Goal: Transaction & Acquisition: Book appointment/travel/reservation

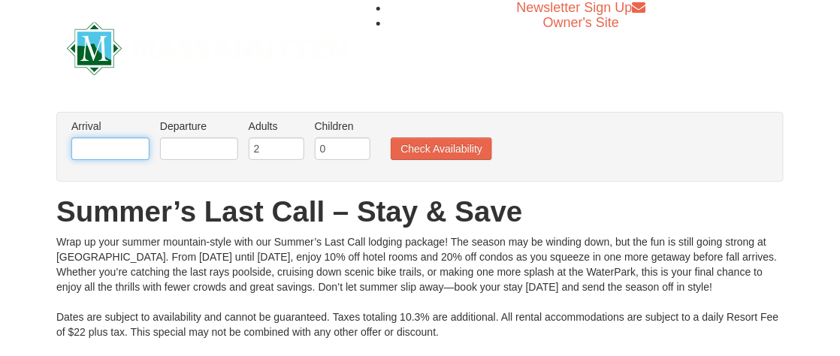
click at [100, 141] on input "text" at bounding box center [110, 149] width 78 height 23
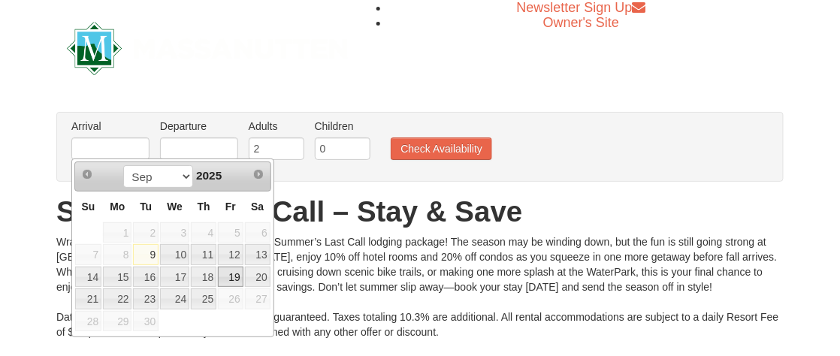
click at [232, 273] on link "19" at bounding box center [231, 277] width 26 height 21
type input "[DATE]"
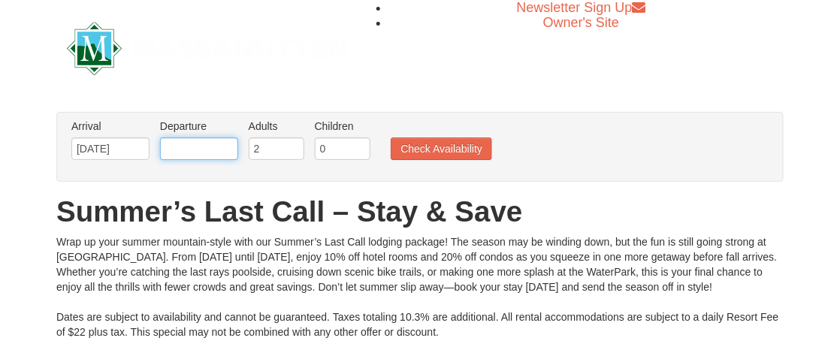
click at [200, 143] on input "text" at bounding box center [199, 149] width 78 height 23
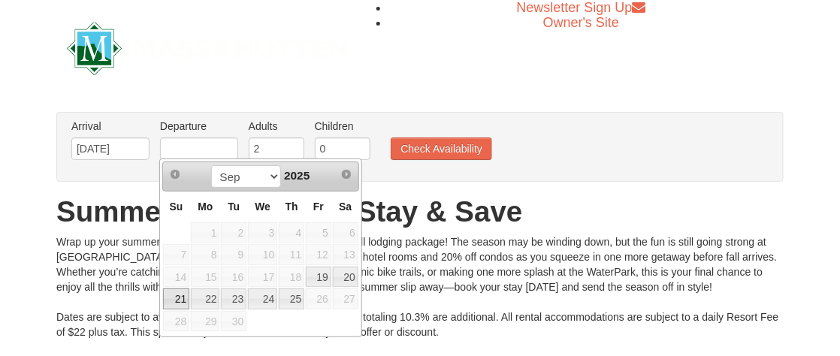
click at [175, 296] on link "21" at bounding box center [176, 299] width 26 height 21
type input "[DATE]"
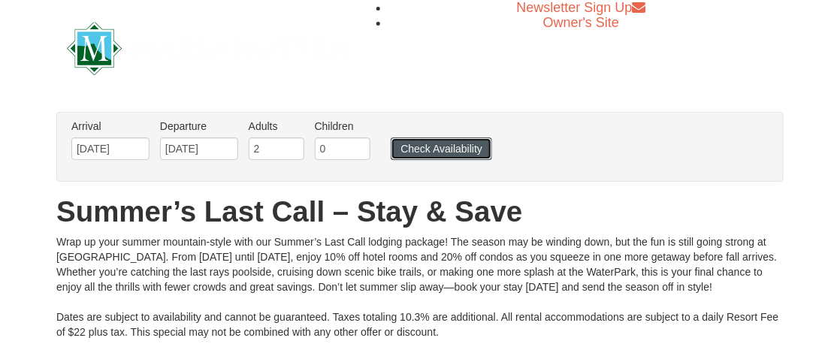
click at [440, 144] on button "Check Availability" at bounding box center [441, 149] width 101 height 23
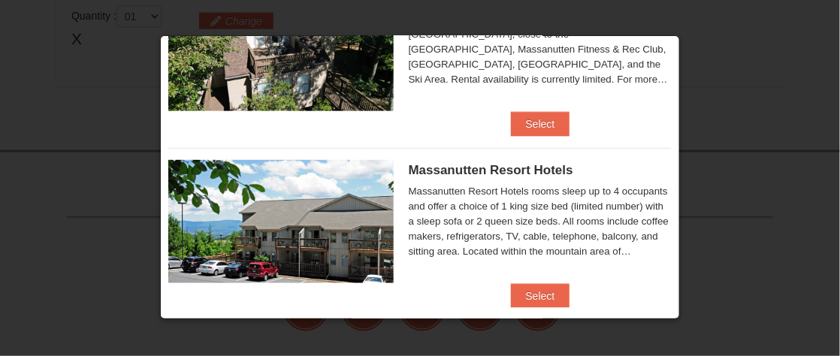
scroll to position [451, 0]
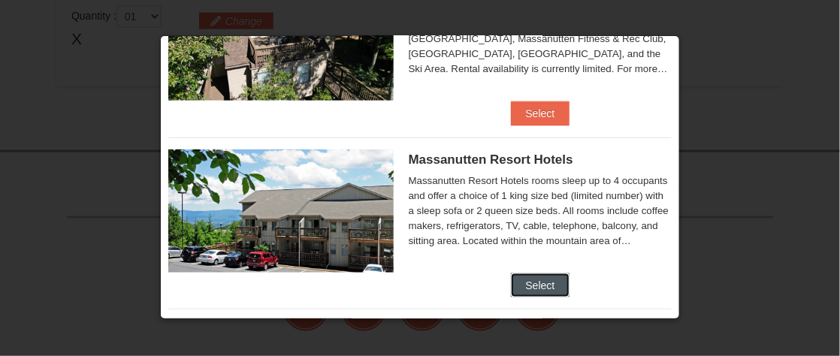
click at [543, 277] on button "Select" at bounding box center [540, 286] width 59 height 24
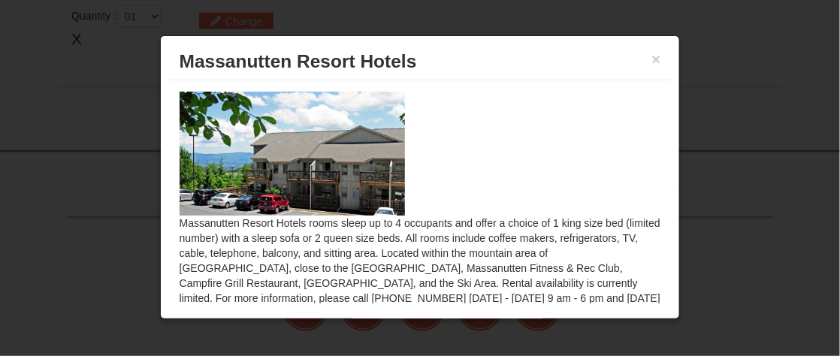
scroll to position [119, 0]
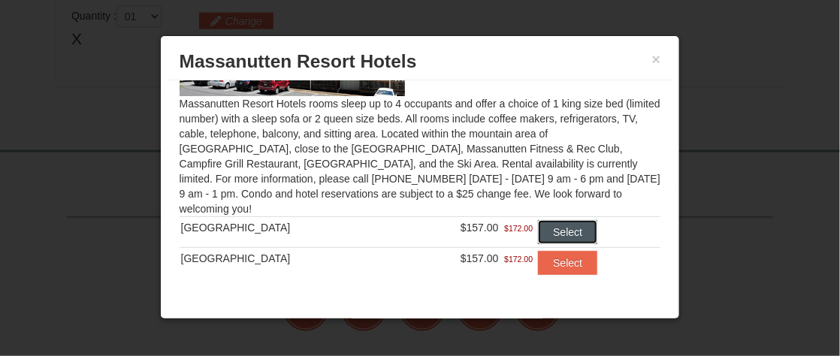
click at [540, 229] on button "Select" at bounding box center [567, 232] width 59 height 24
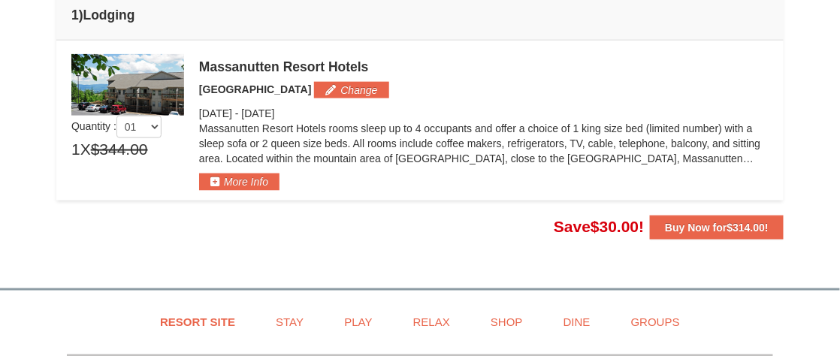
scroll to position [413, 0]
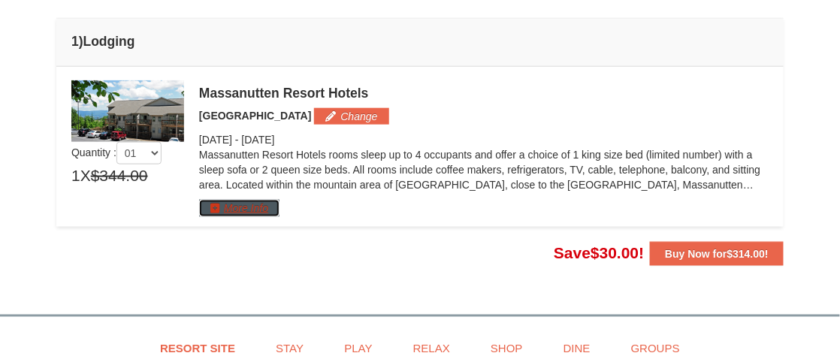
click at [223, 205] on button "More Info" at bounding box center [239, 208] width 80 height 17
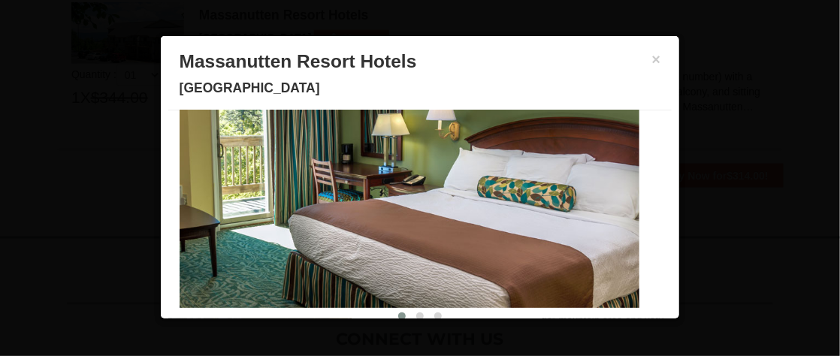
scroll to position [0, 0]
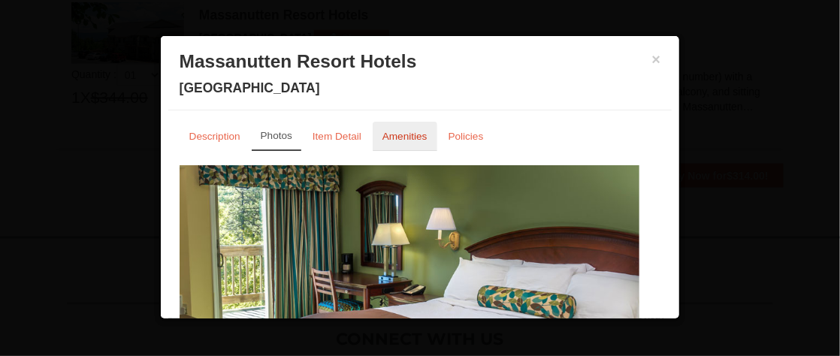
click at [391, 134] on small "Amenities" at bounding box center [404, 136] width 45 height 11
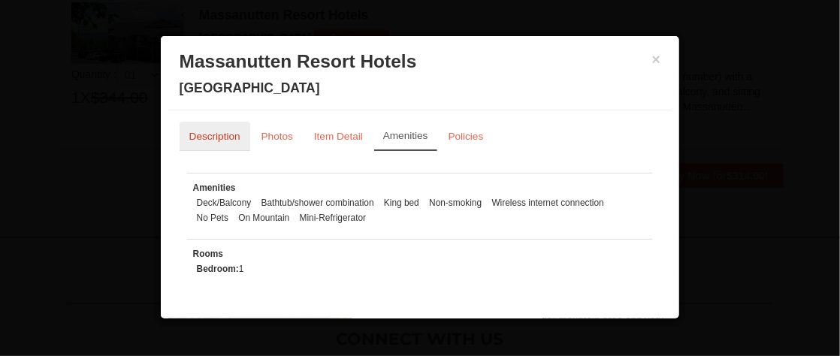
click at [220, 134] on small "Description" at bounding box center [214, 136] width 51 height 11
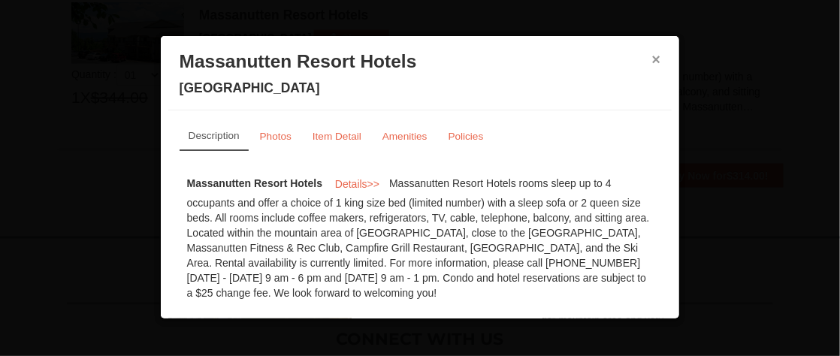
click at [652, 58] on button "×" at bounding box center [656, 59] width 9 height 15
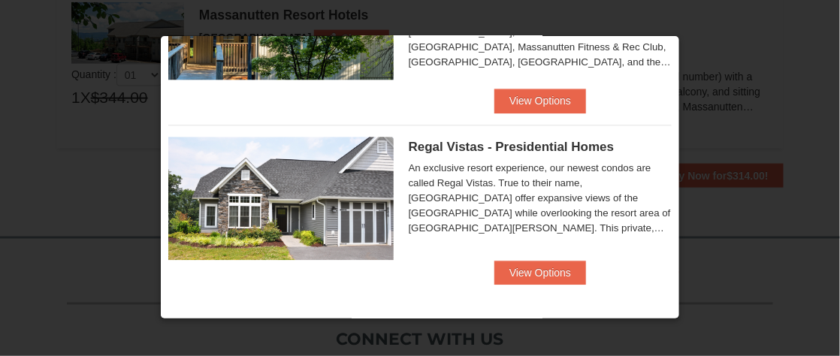
scroll to position [566, 0]
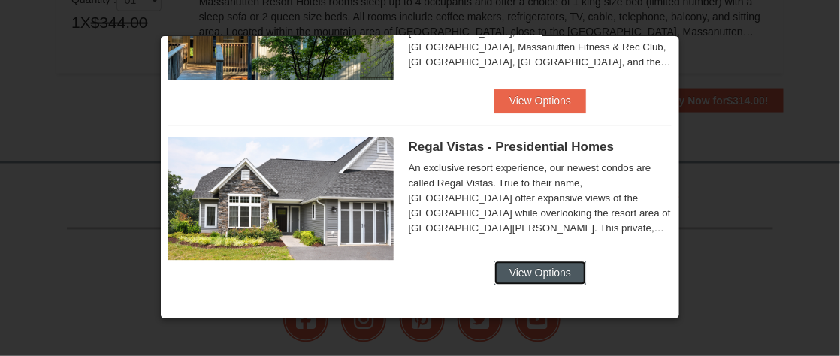
click at [534, 278] on button "View Options" at bounding box center [540, 273] width 92 height 24
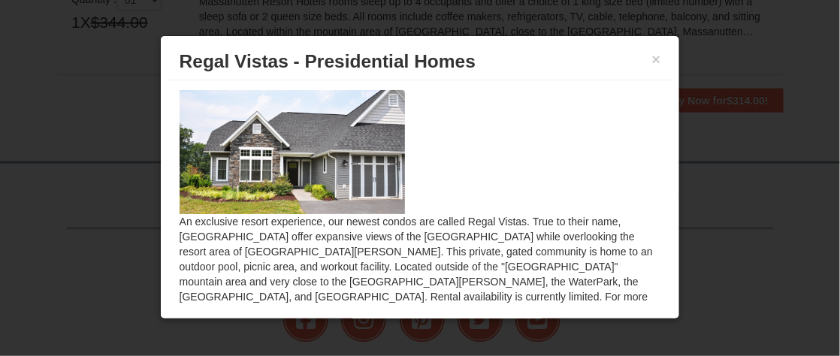
scroll to position [0, 0]
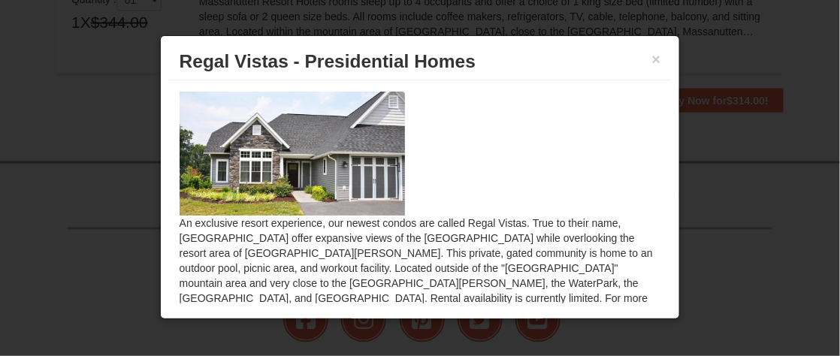
click at [310, 144] on img at bounding box center [292, 153] width 225 height 123
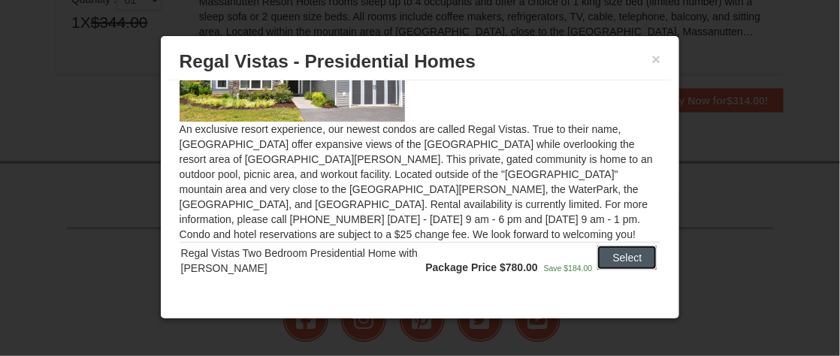
click at [599, 249] on button "Select" at bounding box center [626, 258] width 59 height 24
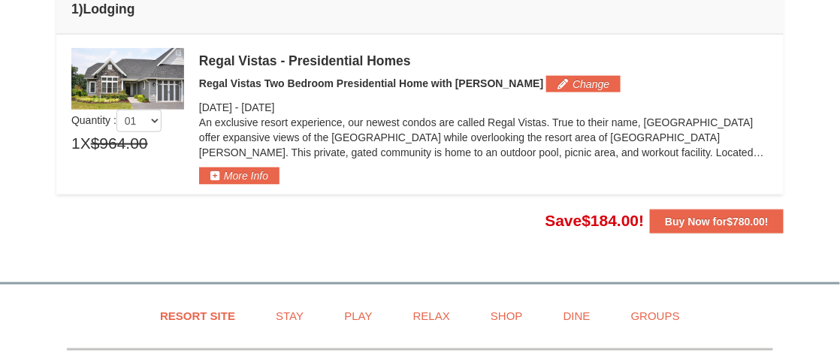
scroll to position [491, 0]
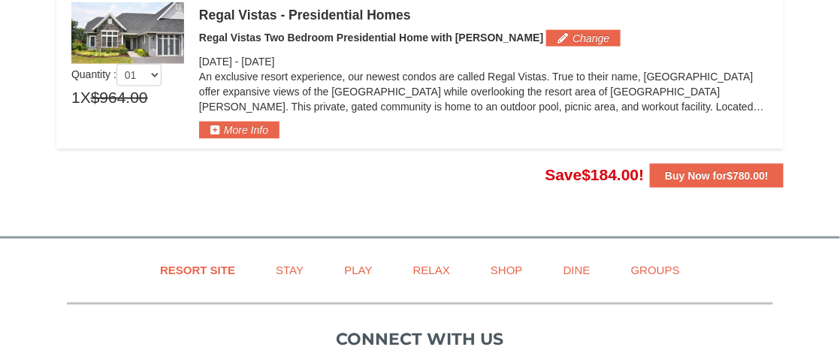
click at [156, 41] on img at bounding box center [127, 33] width 113 height 62
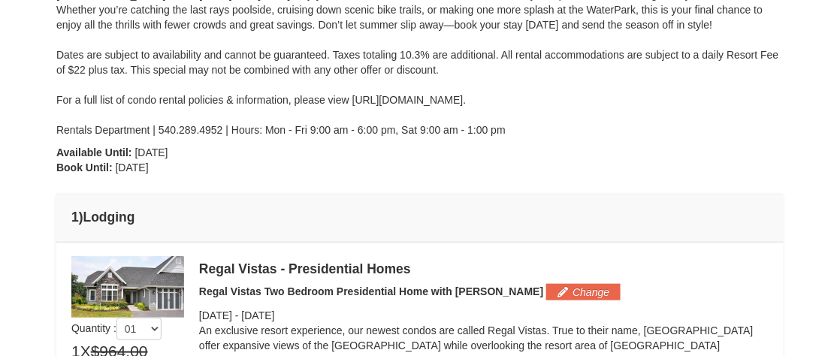
scroll to position [225, 0]
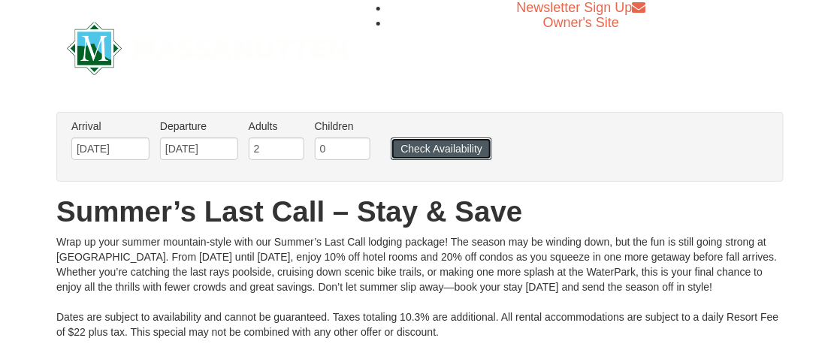
click at [487, 144] on button "Check Availability" at bounding box center [441, 149] width 101 height 23
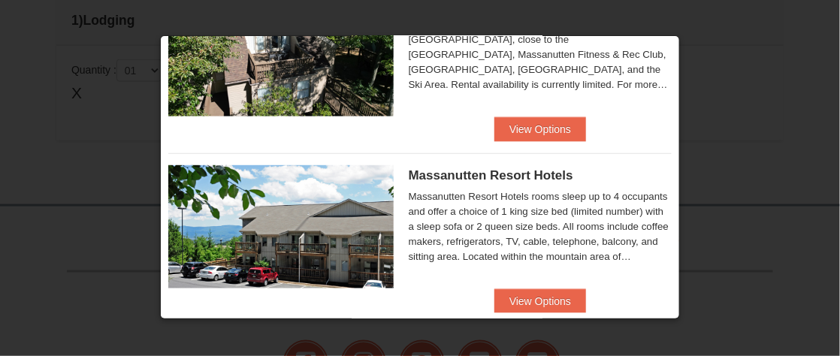
scroll to position [526, 0]
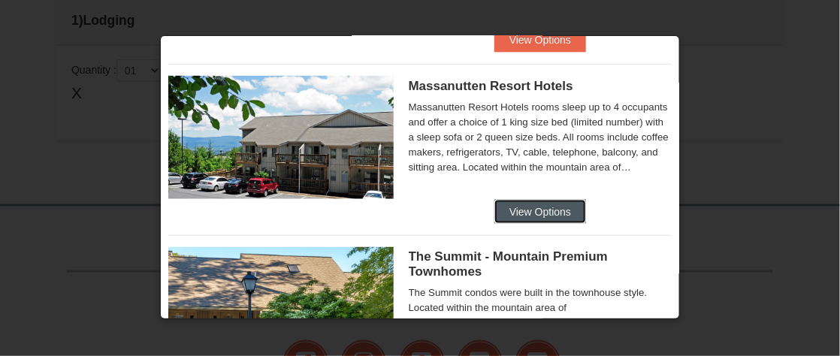
click at [528, 209] on button "View Options" at bounding box center [540, 212] width 92 height 24
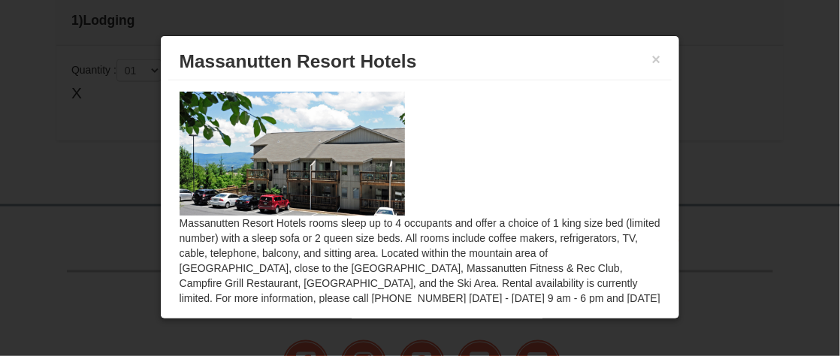
scroll to position [119, 0]
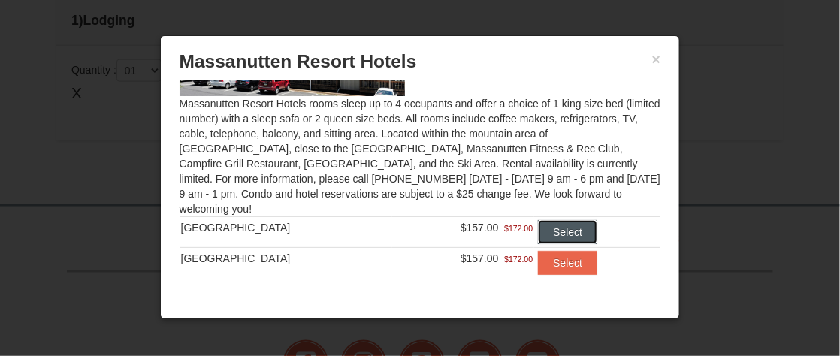
click at [538, 230] on button "Select" at bounding box center [567, 232] width 59 height 24
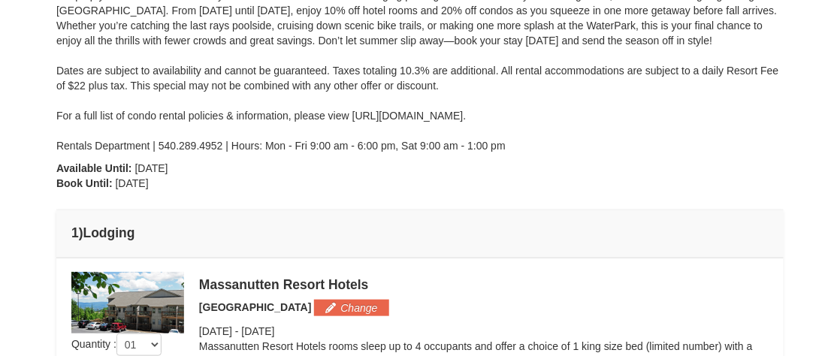
scroll to position [376, 0]
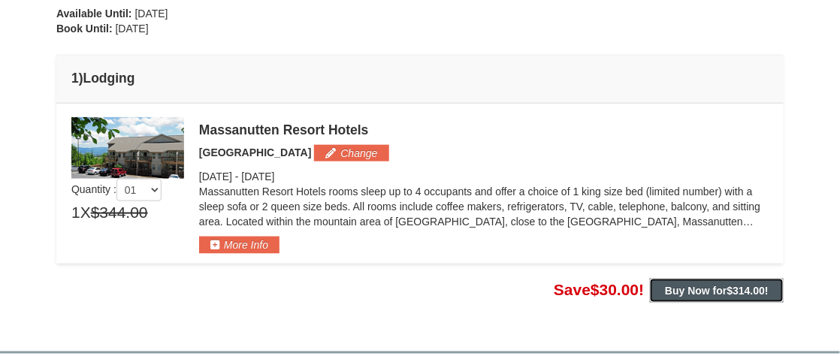
click at [706, 289] on strong "Buy Now for $314.00 !" at bounding box center [717, 291] width 104 height 12
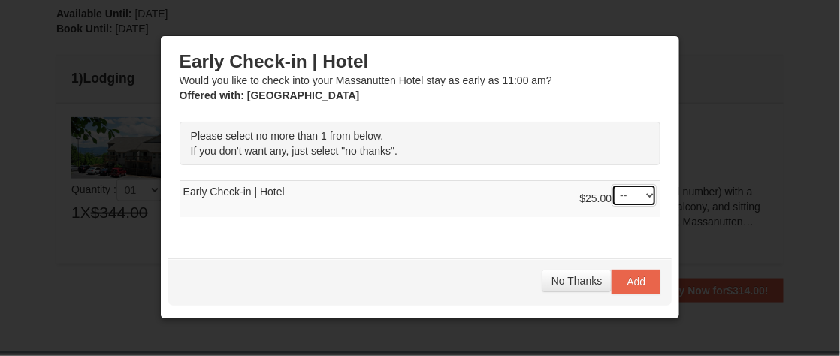
click at [630, 196] on select "-- 01" at bounding box center [634, 195] width 45 height 23
click at [630, 195] on select "-- 01" at bounding box center [634, 195] width 45 height 23
click at [572, 277] on span "No Thanks" at bounding box center [577, 281] width 50 height 12
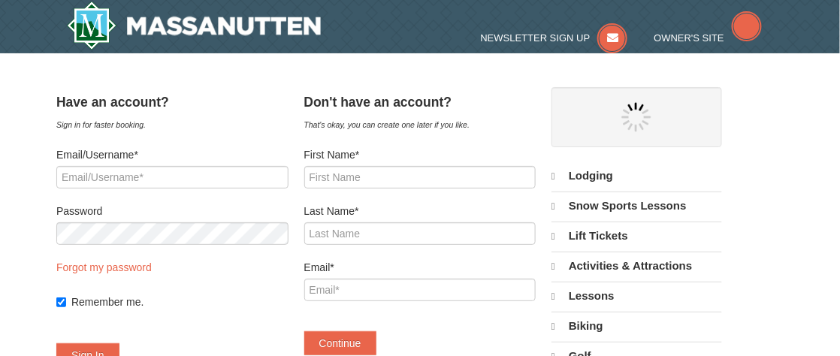
select select "9"
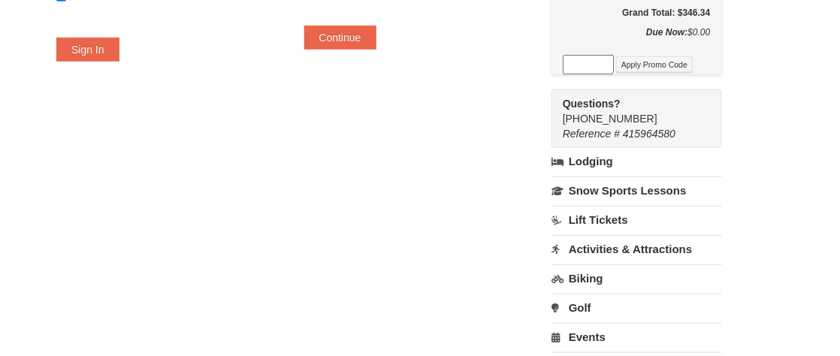
scroll to position [376, 0]
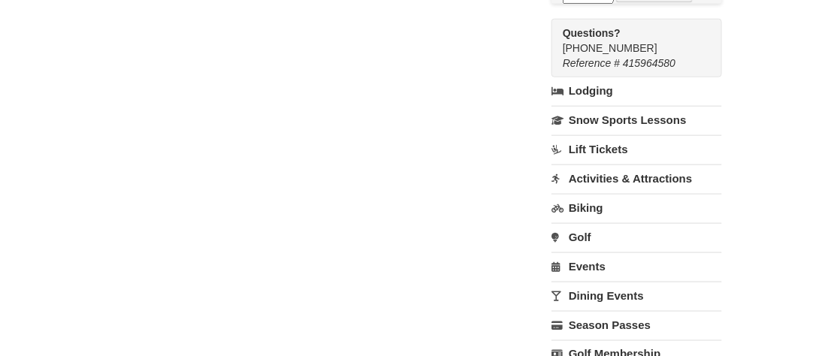
click at [644, 173] on link "Activities & Attractions" at bounding box center [637, 179] width 171 height 28
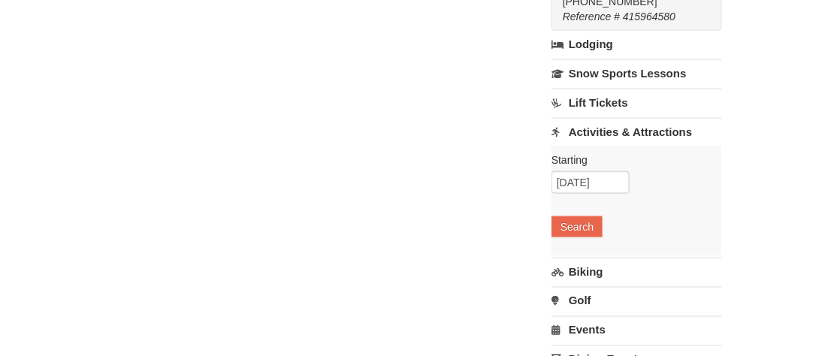
scroll to position [451, 0]
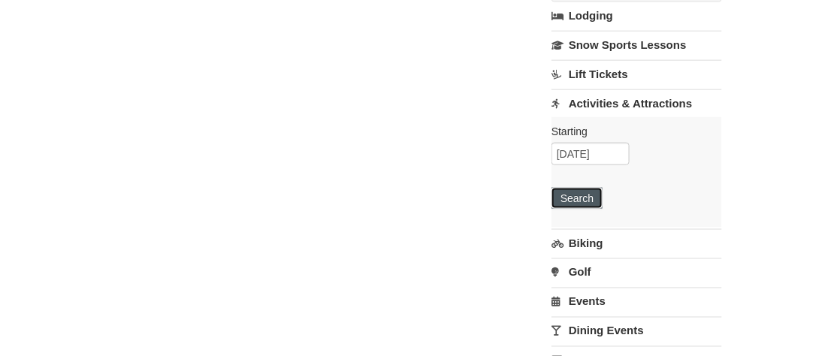
click at [602, 198] on button "Search" at bounding box center [577, 198] width 51 height 21
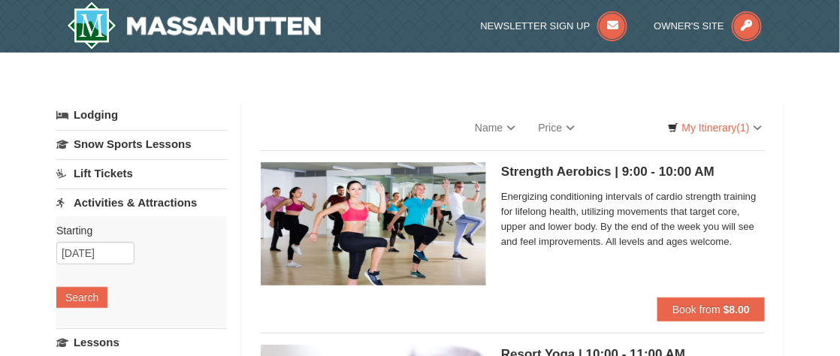
select select "9"
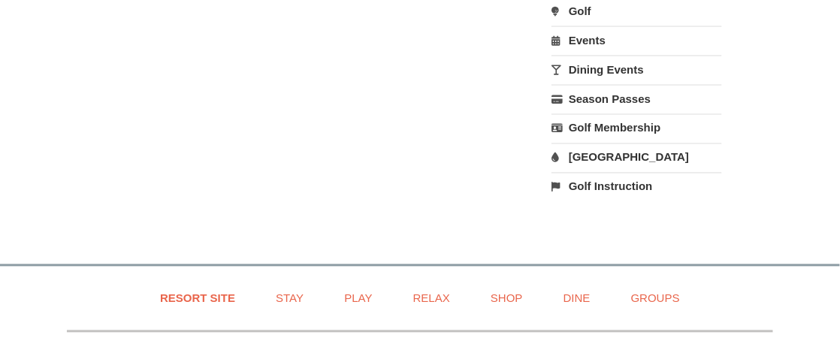
scroll to position [580, 0]
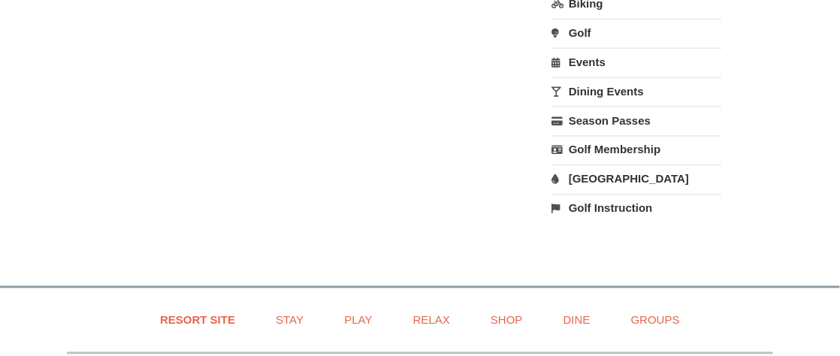
click at [616, 171] on link "[GEOGRAPHIC_DATA]" at bounding box center [637, 179] width 171 height 28
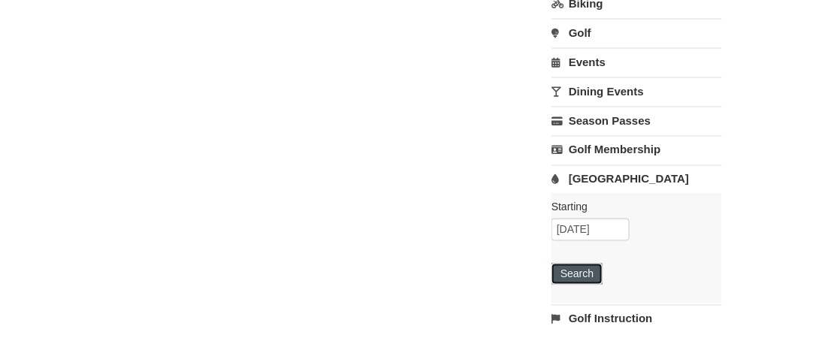
click at [592, 267] on button "Search" at bounding box center [577, 274] width 51 height 21
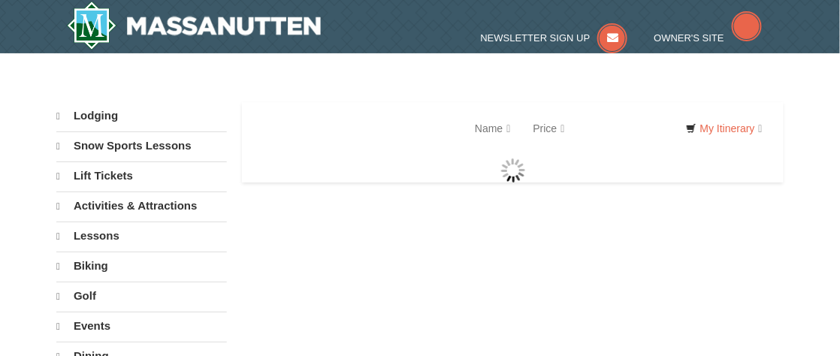
select select "9"
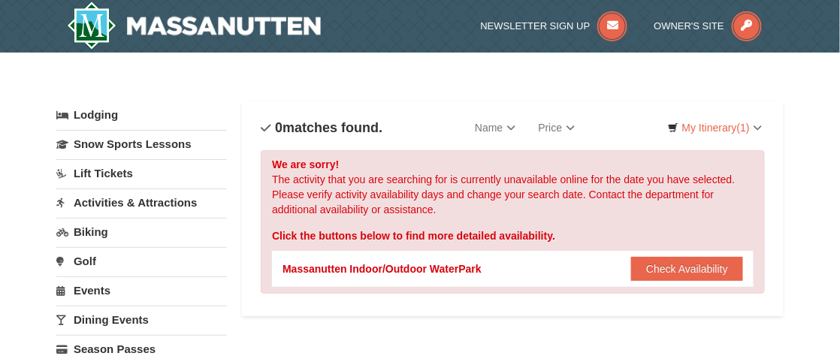
click at [708, 280] on div "Massanutten Indoor/Outdoor WaterPark Check Availability Show Availability Calen…" at bounding box center [513, 269] width 461 height 36
click at [703, 268] on button "Check Availability" at bounding box center [687, 269] width 112 height 24
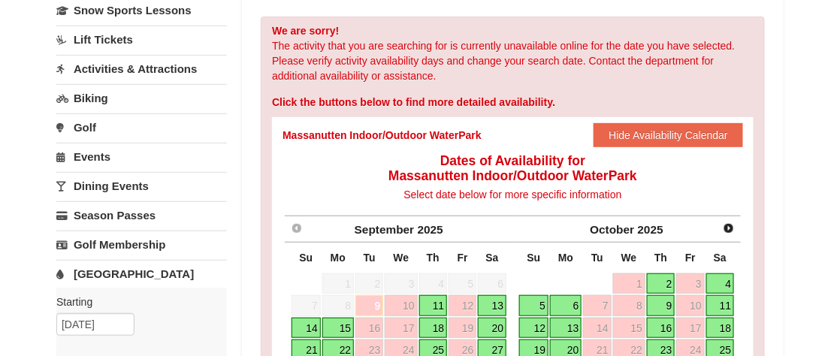
scroll to position [301, 0]
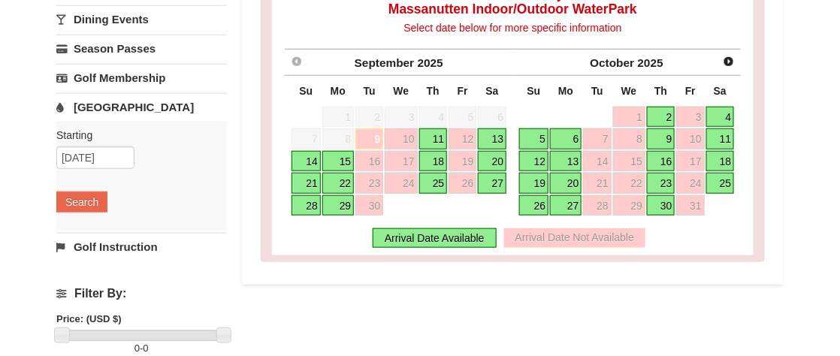
click at [492, 159] on link "20" at bounding box center [492, 161] width 29 height 21
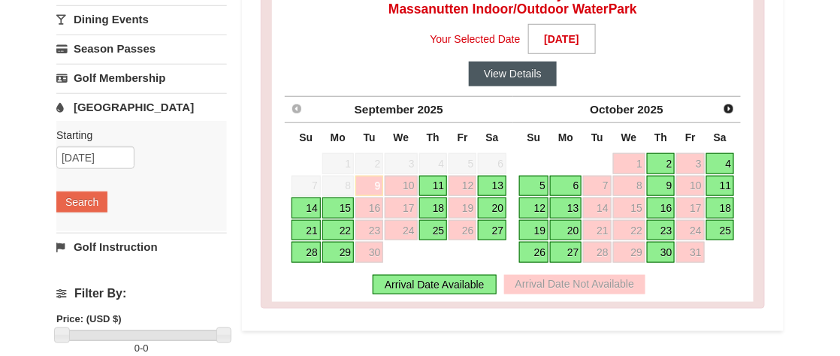
click at [508, 77] on button "View Details" at bounding box center [513, 74] width 88 height 24
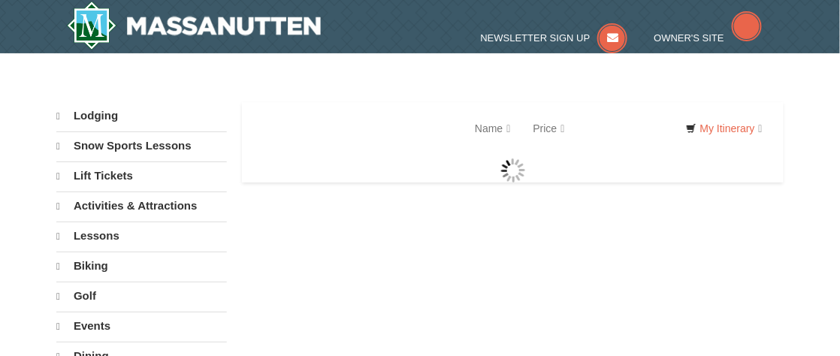
select select "9"
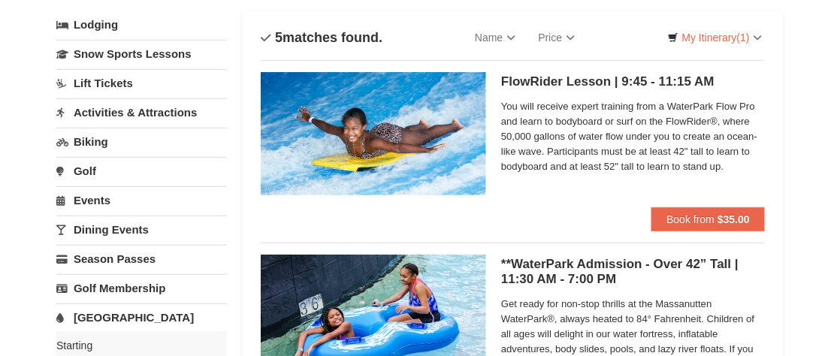
scroll to position [75, 0]
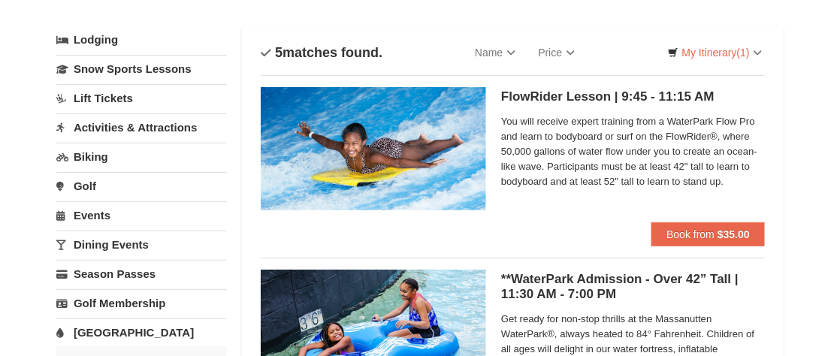
click at [116, 98] on link "Lift Tickets" at bounding box center [141, 98] width 171 height 28
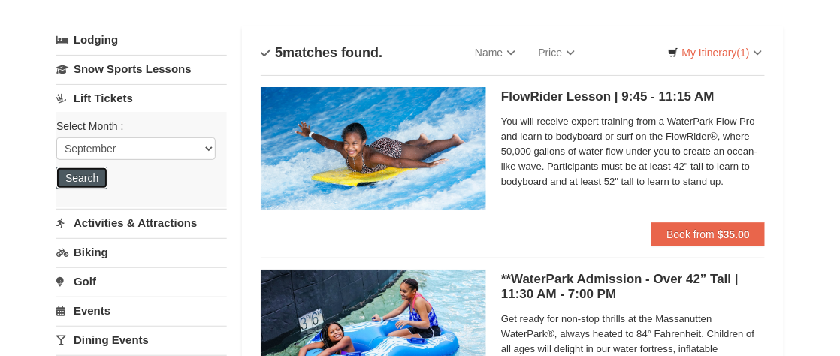
click at [83, 179] on button "Search" at bounding box center [81, 178] width 51 height 21
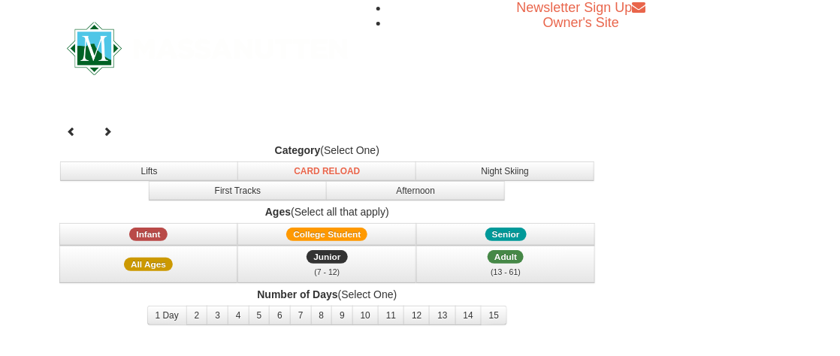
select select "9"
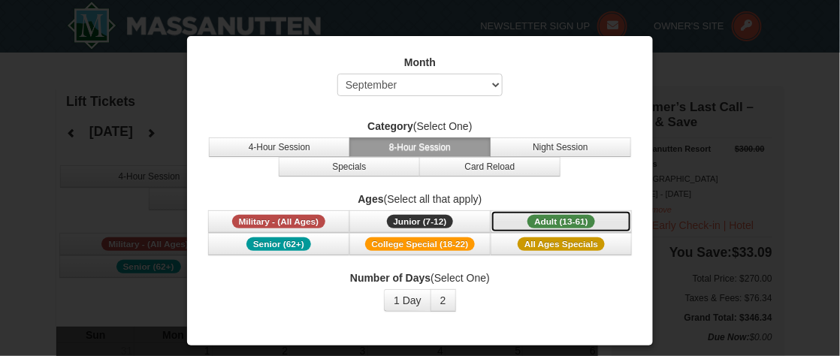
click at [574, 217] on span "Adult (13-61)" at bounding box center [562, 222] width 68 height 14
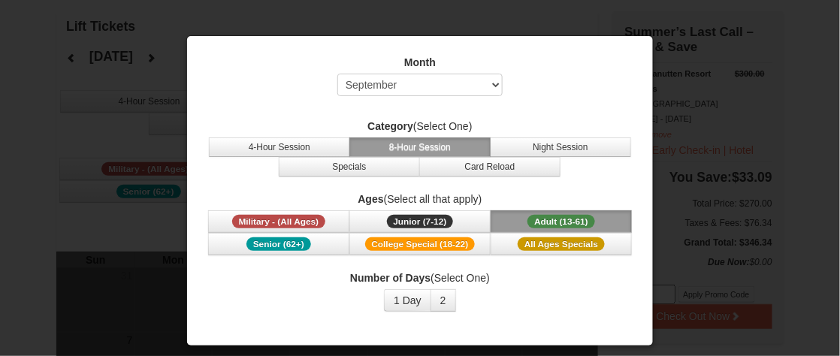
scroll to position [150, 0]
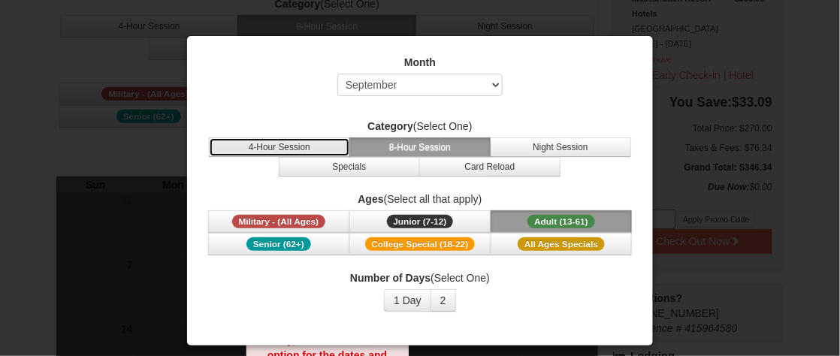
click at [284, 141] on button "4-Hour Session" at bounding box center [279, 148] width 141 height 20
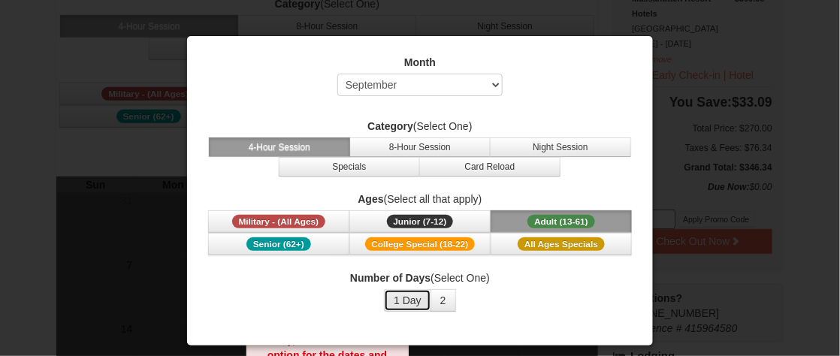
click at [422, 302] on button "1 Day" at bounding box center [407, 300] width 47 height 23
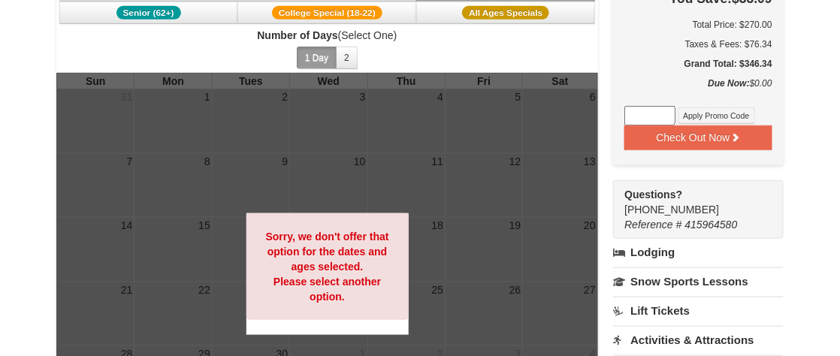
scroll to position [225, 0]
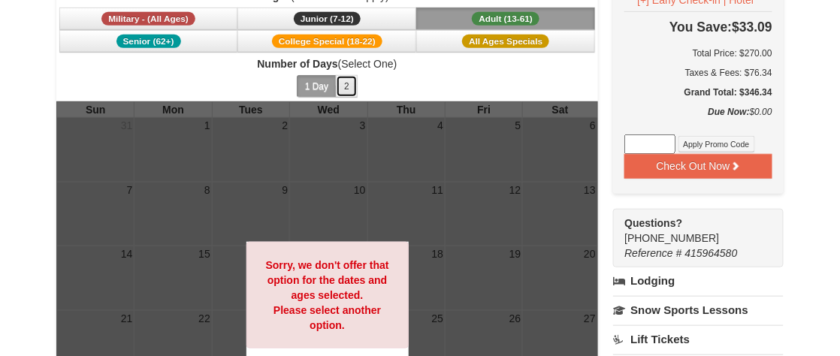
click at [350, 88] on button "2" at bounding box center [347, 86] width 22 height 23
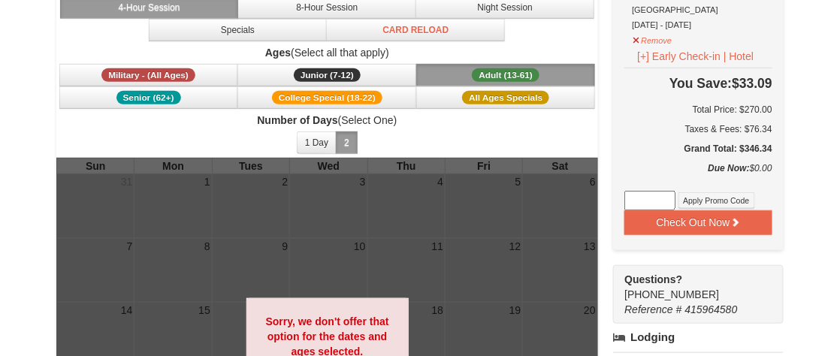
scroll to position [0, 0]
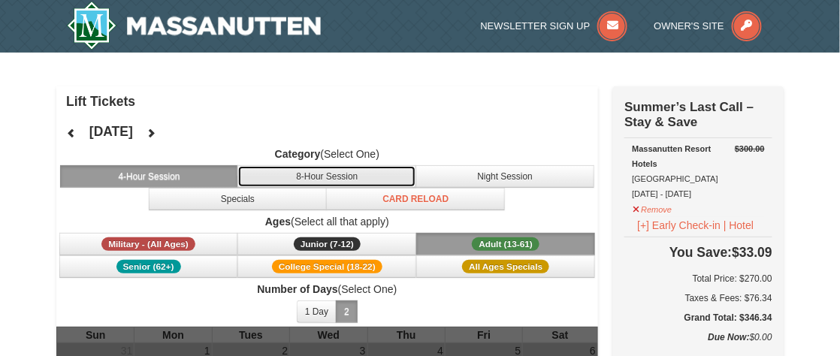
click at [339, 173] on button "8-Hour Session" at bounding box center [326, 176] width 179 height 23
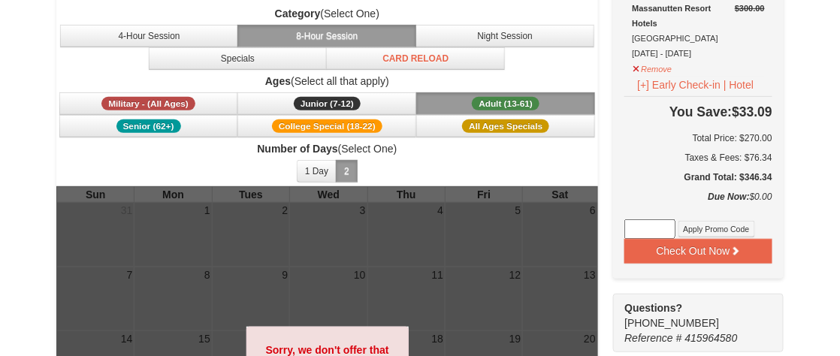
scroll to position [150, 0]
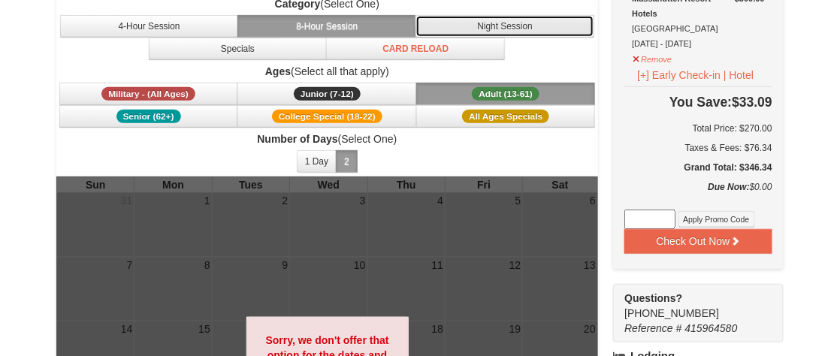
click at [491, 30] on button "Night Session" at bounding box center [505, 26] width 179 height 23
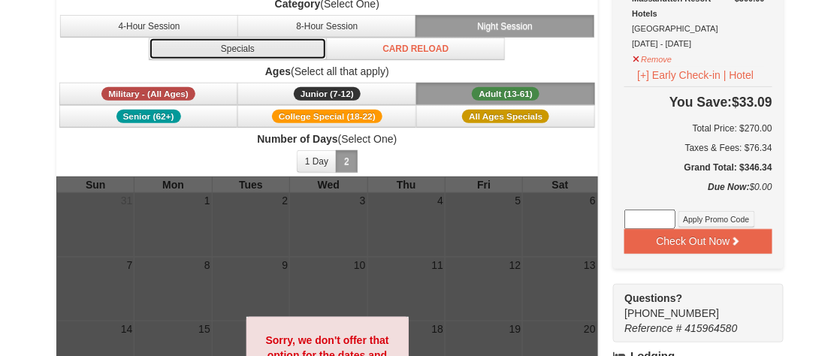
click at [251, 48] on button "Specials" at bounding box center [238, 49] width 179 height 23
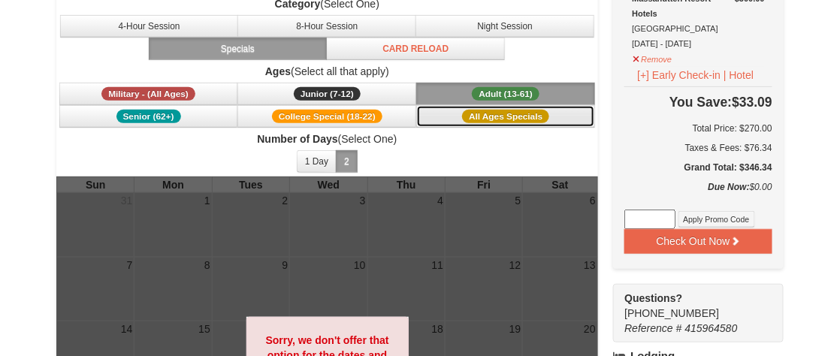
click at [519, 115] on span "All Ages Specials" at bounding box center [505, 117] width 87 height 14
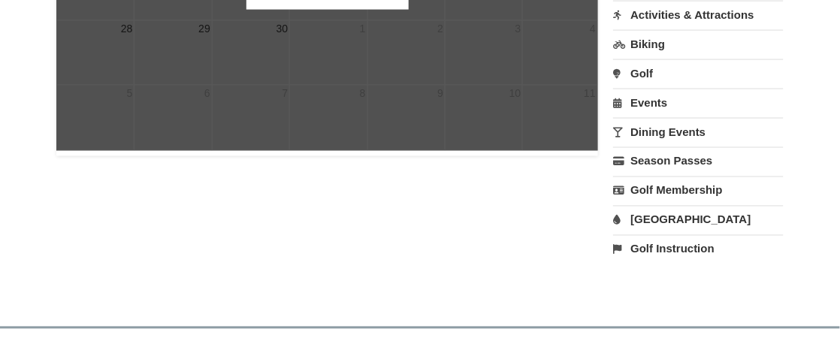
scroll to position [601, 0]
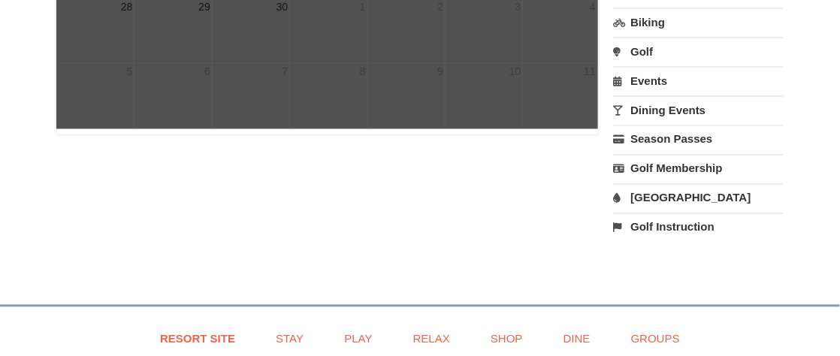
drag, startPoint x: 655, startPoint y: 107, endPoint x: 652, endPoint y: 115, distance: 8.8
click at [655, 107] on link "Dining Events" at bounding box center [698, 110] width 171 height 28
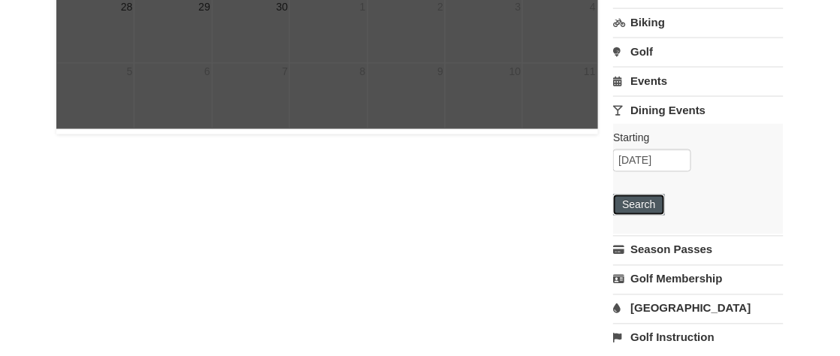
click at [646, 198] on button "Search" at bounding box center [638, 205] width 51 height 21
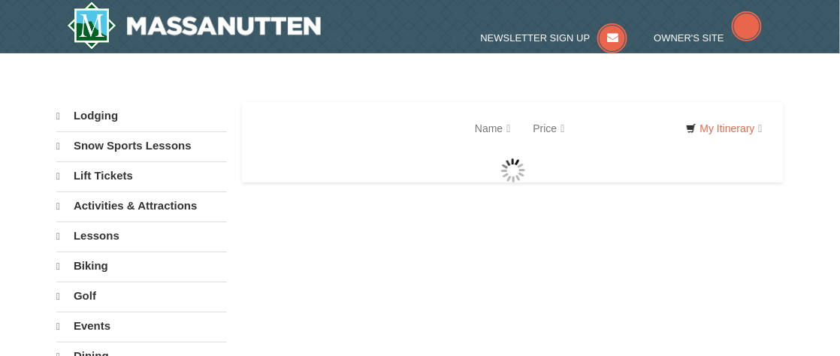
select select "9"
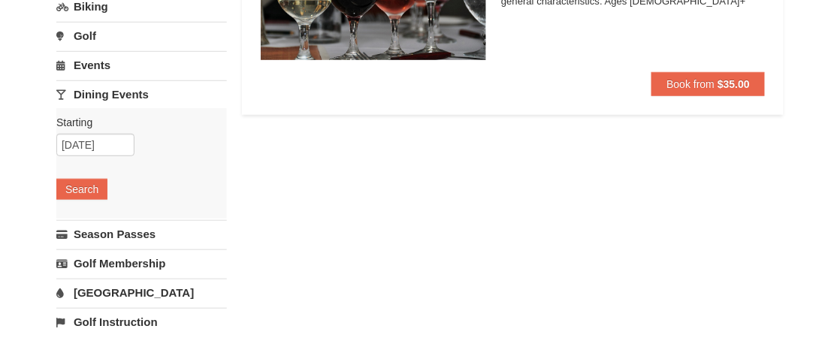
scroll to position [150, 0]
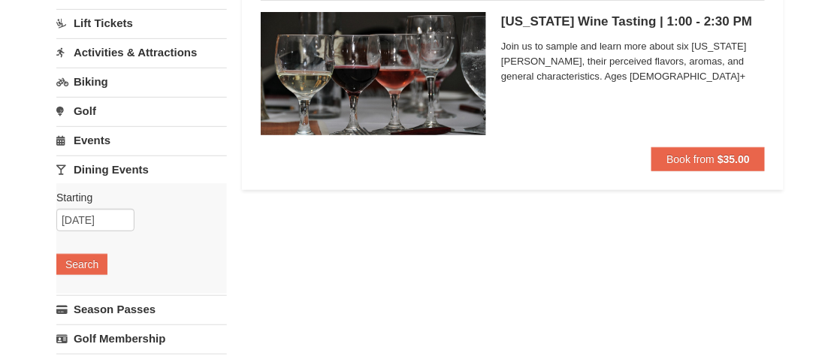
click at [90, 137] on link "Events" at bounding box center [141, 140] width 171 height 28
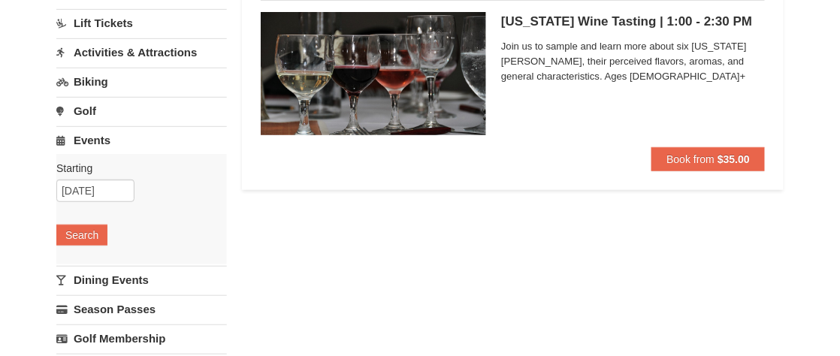
click at [80, 78] on link "Biking" at bounding box center [141, 82] width 171 height 28
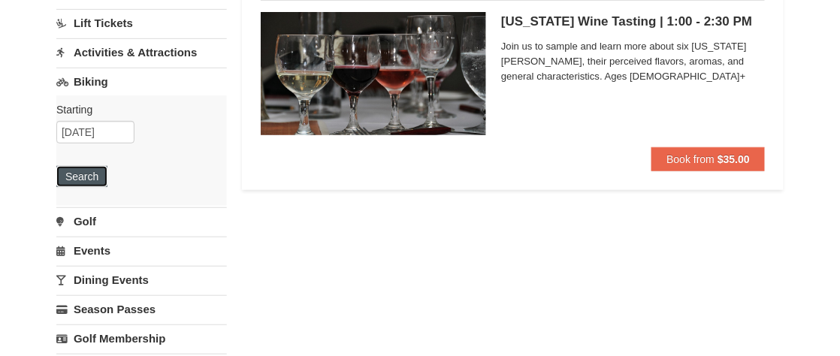
click at [98, 177] on button "Search" at bounding box center [81, 176] width 51 height 21
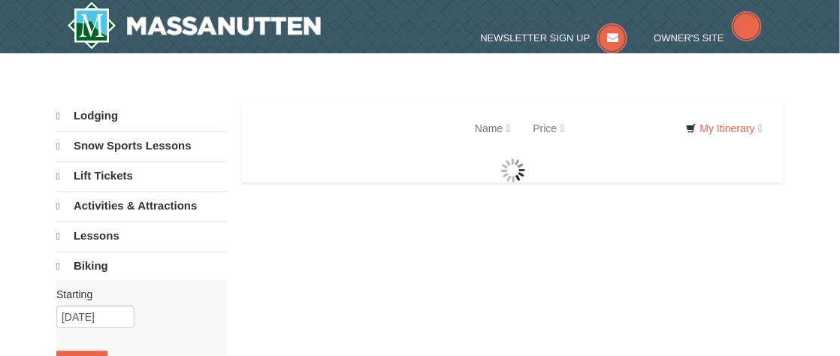
select select "9"
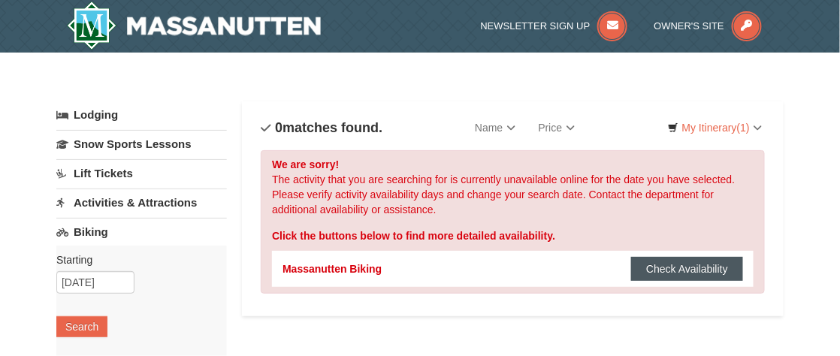
click at [670, 266] on button "Check Availability" at bounding box center [687, 269] width 112 height 24
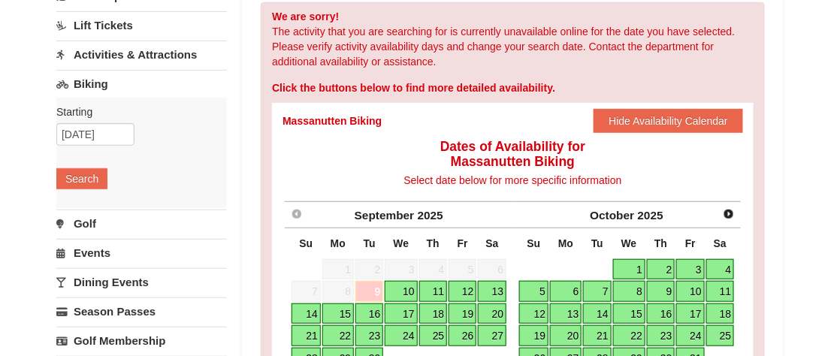
scroll to position [150, 0]
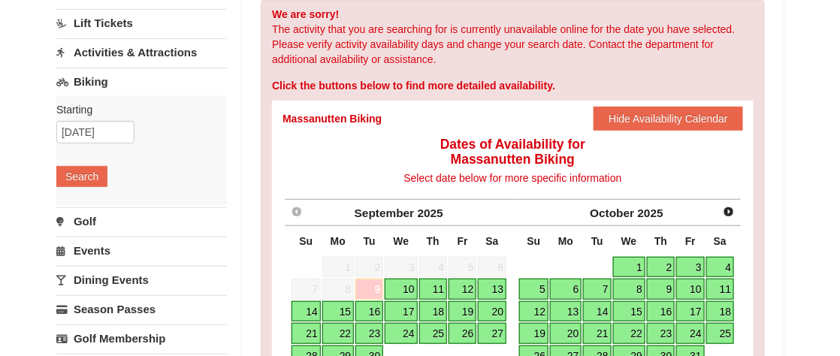
click at [491, 310] on link "20" at bounding box center [492, 311] width 29 height 21
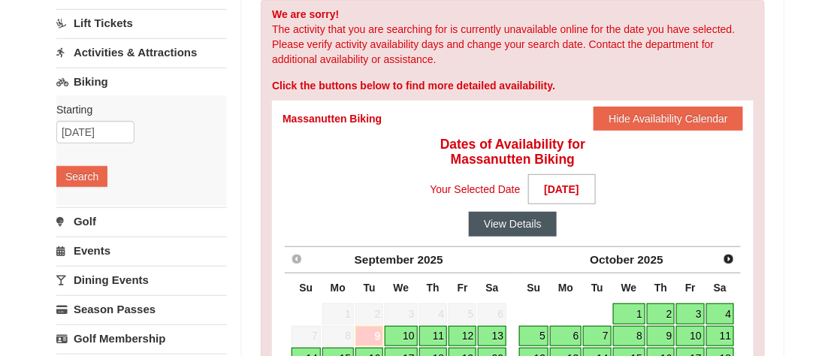
click at [523, 223] on button "View Details" at bounding box center [513, 224] width 88 height 24
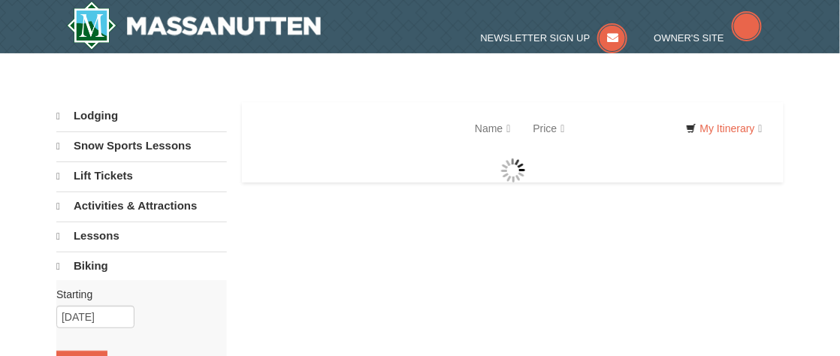
select select "9"
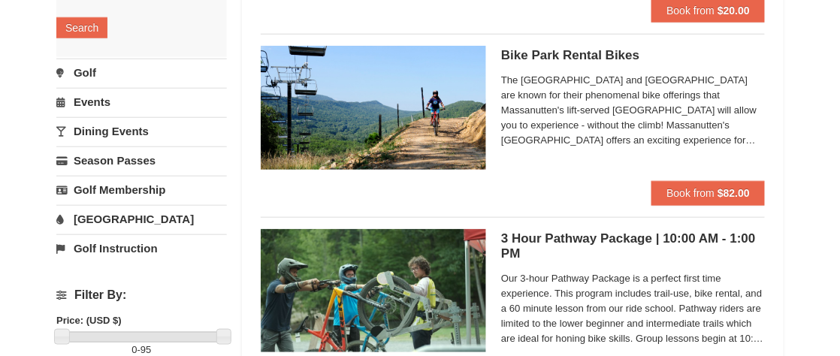
scroll to position [301, 0]
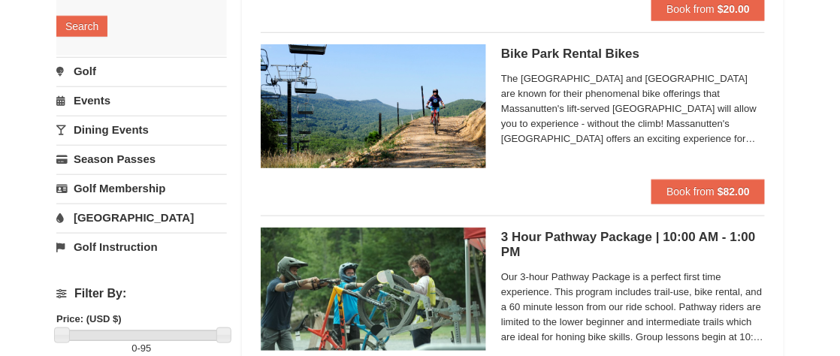
click at [89, 102] on link "Events" at bounding box center [141, 100] width 171 height 28
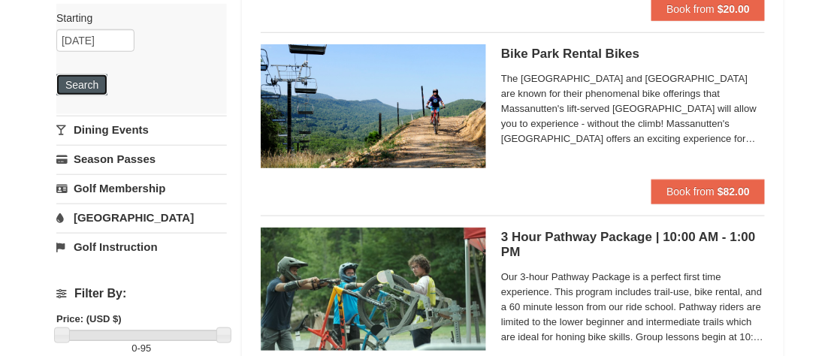
click at [94, 81] on button "Search" at bounding box center [81, 84] width 51 height 21
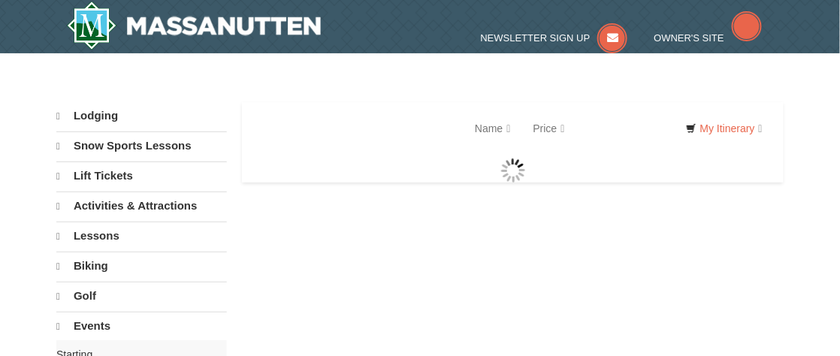
select select "9"
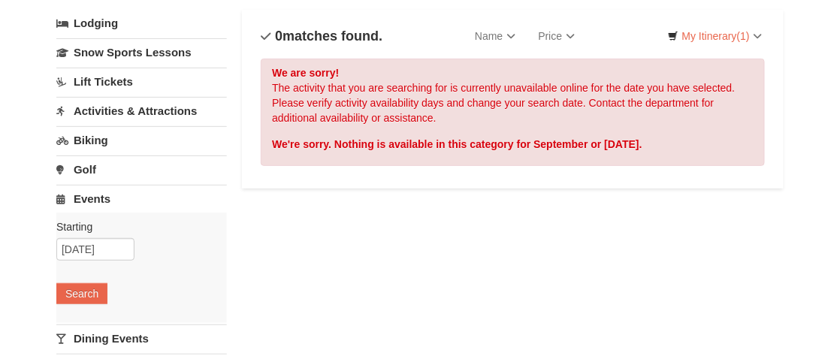
scroll to position [75, 0]
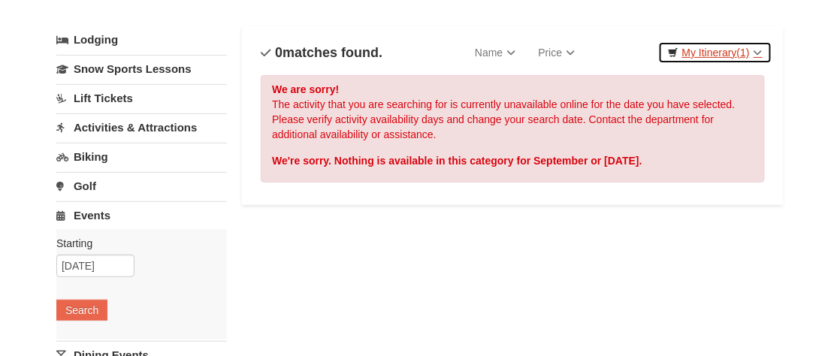
click at [725, 47] on link "My Itinerary (1)" at bounding box center [715, 52] width 114 height 23
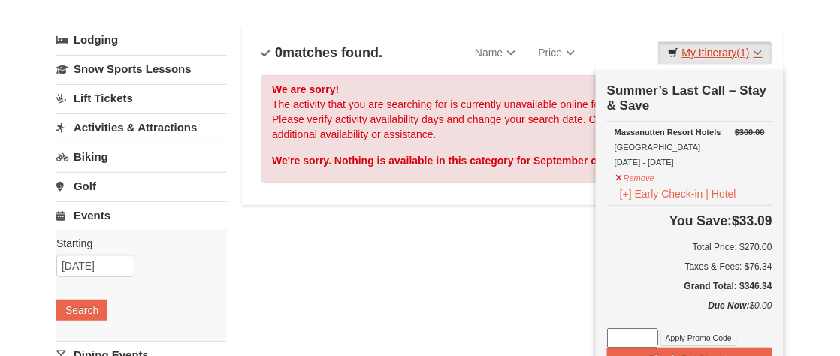
click at [725, 47] on link "My Itinerary (1)" at bounding box center [715, 52] width 114 height 23
